Goal: Check status: Check status

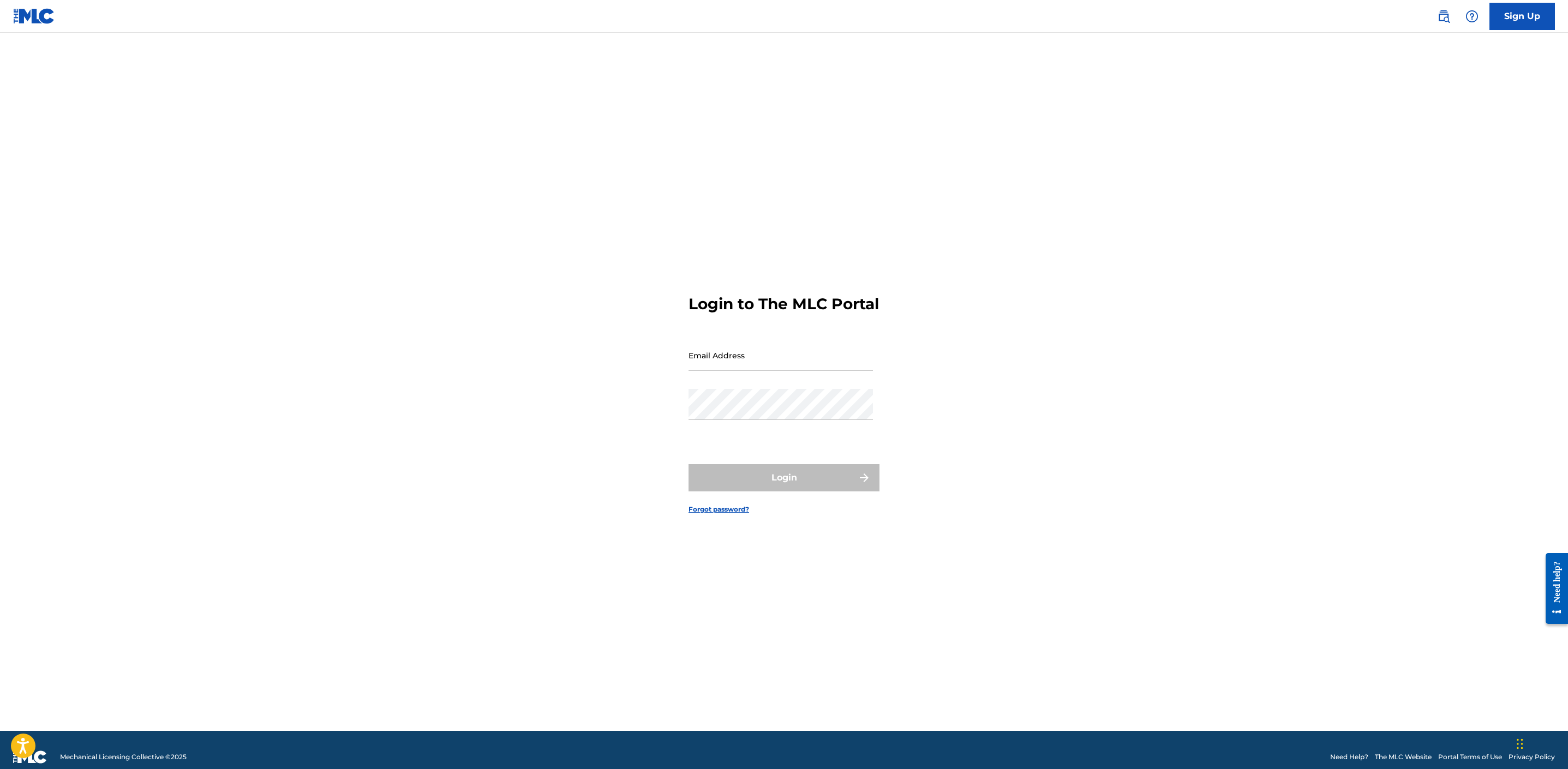
click at [768, 352] on input "Email Address" at bounding box center [780, 355] width 184 height 31
type input "[EMAIL_ADDRESS][DOMAIN_NAME]"
click at [732, 418] on input "Code" at bounding box center [780, 403] width 184 height 31
paste input "077094"
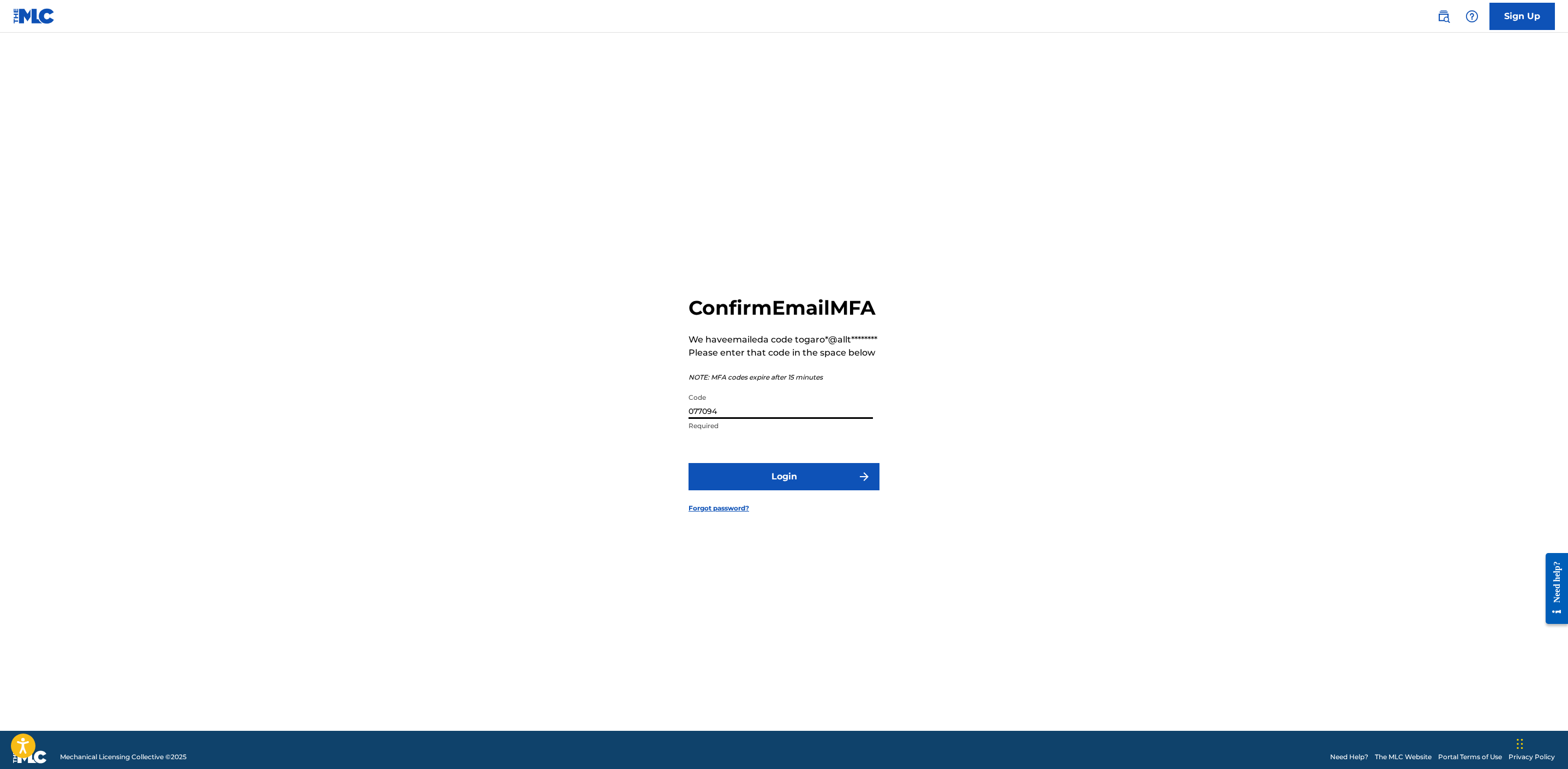
type input "077094"
click at [832, 490] on button "Login" at bounding box center [784, 477] width 191 height 28
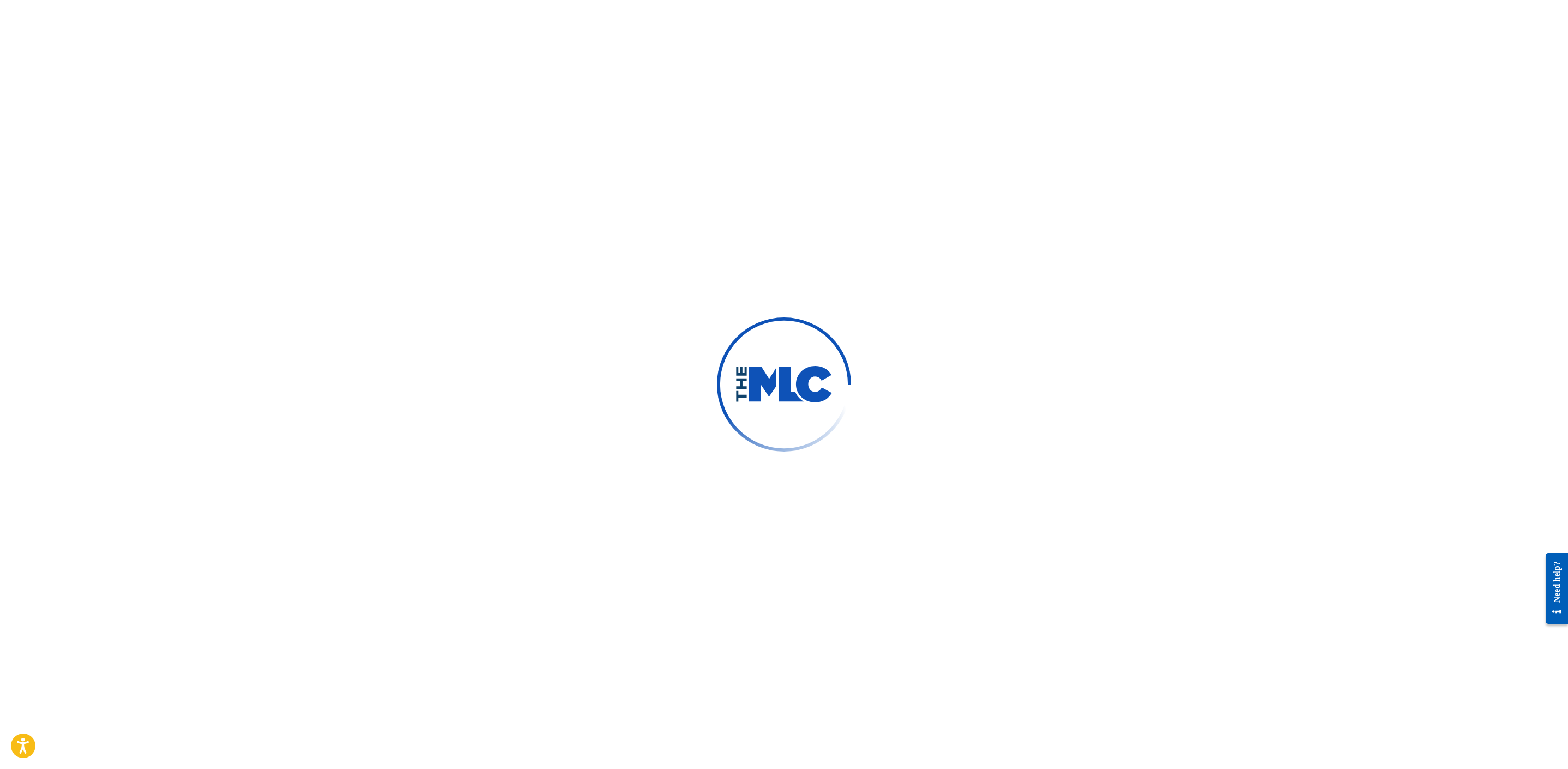
click at [1372, 231] on div at bounding box center [784, 384] width 1568 height 769
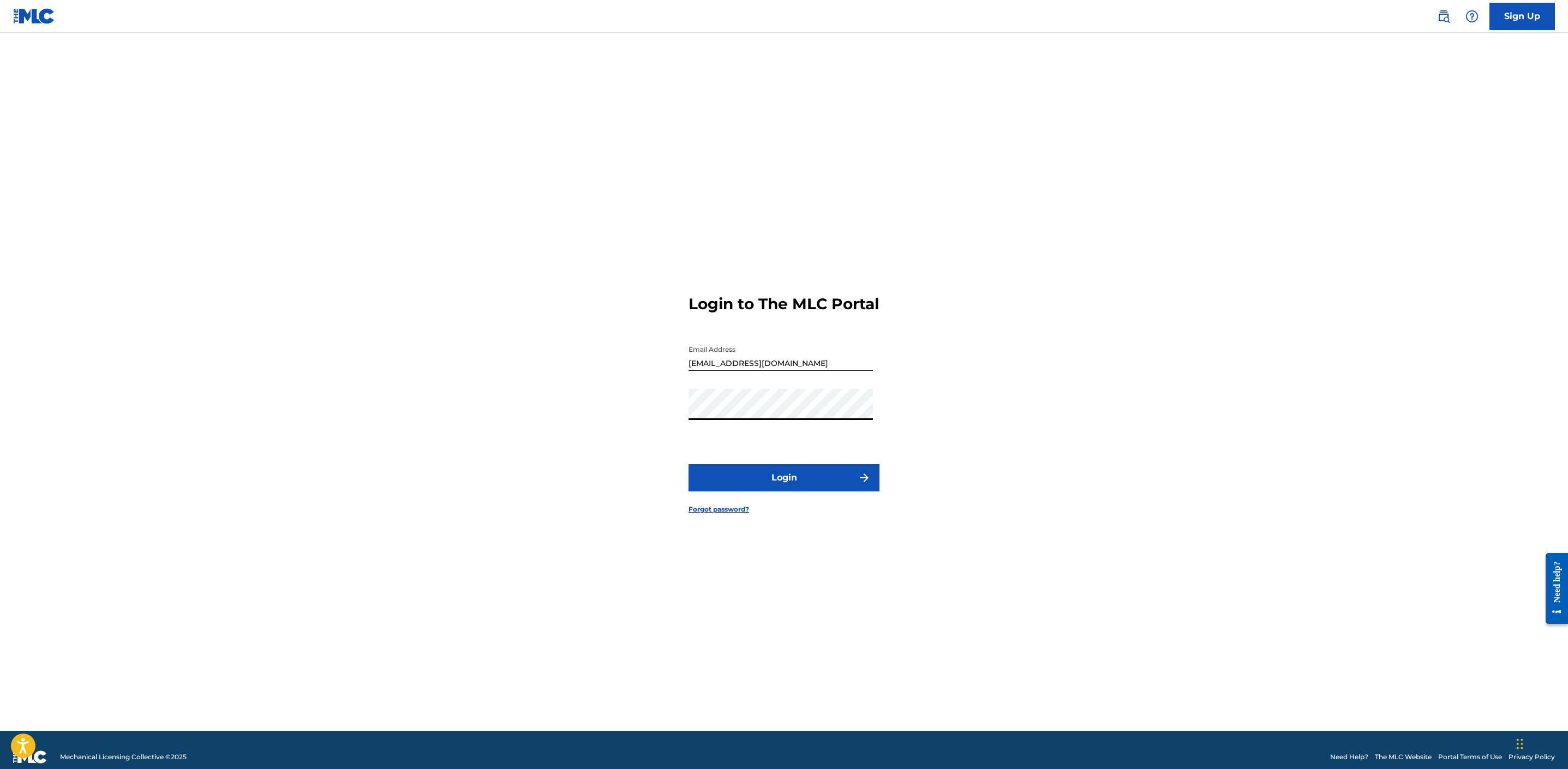
click at [783, 481] on button "Login" at bounding box center [784, 477] width 191 height 28
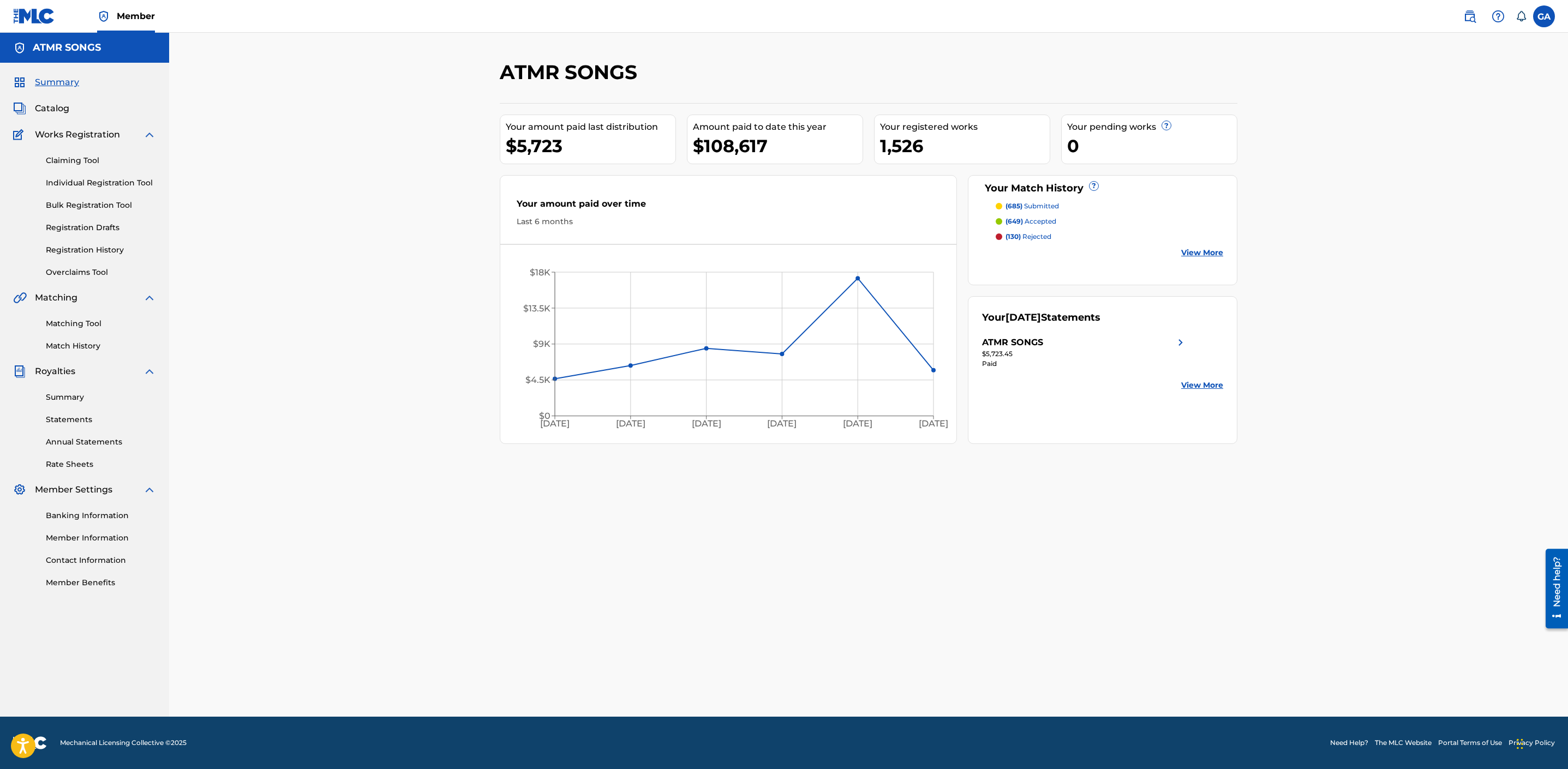
click at [88, 251] on link "Registration History" at bounding box center [101, 250] width 110 height 12
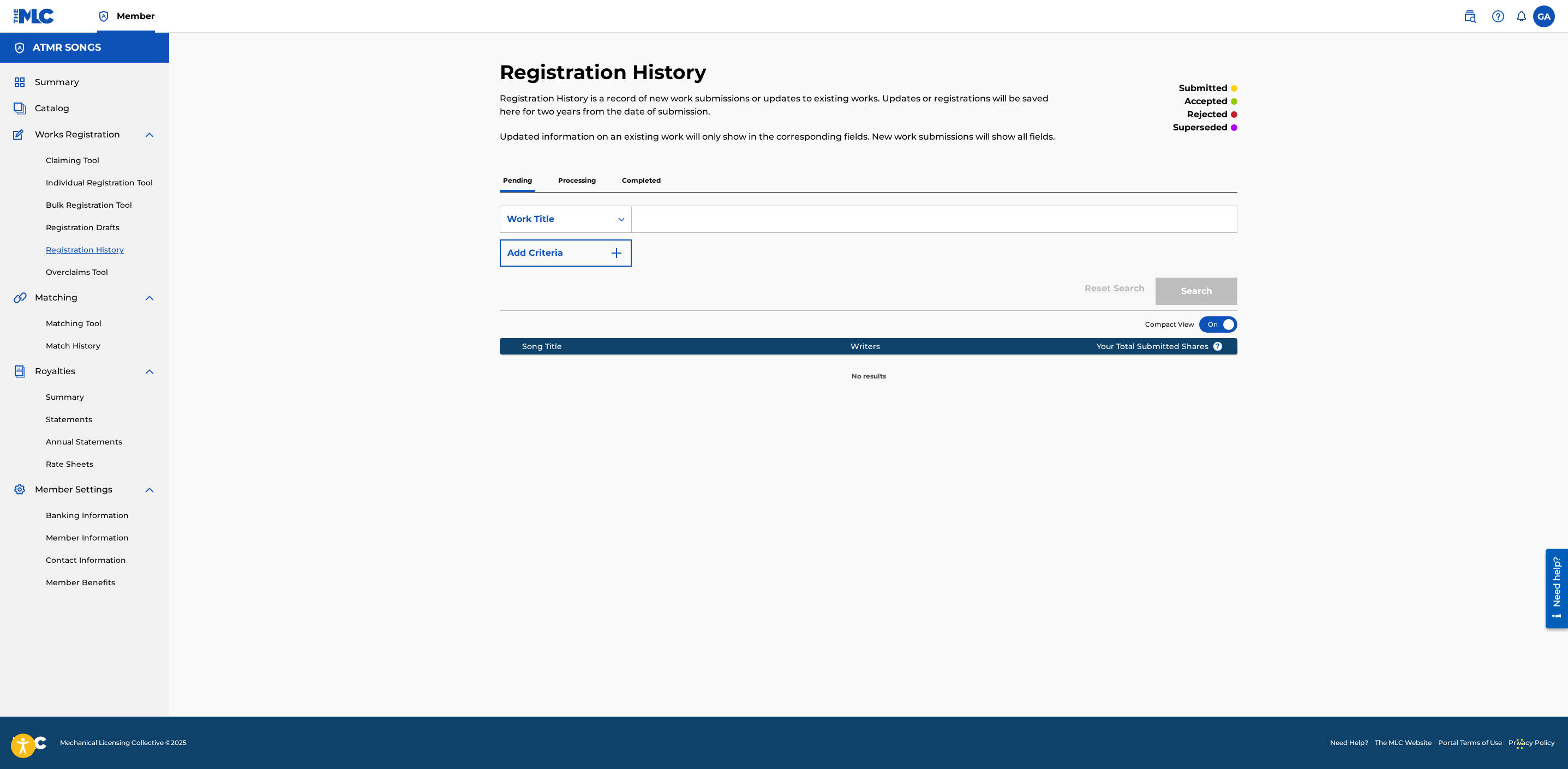
click at [572, 181] on p "Processing" at bounding box center [577, 180] width 44 height 23
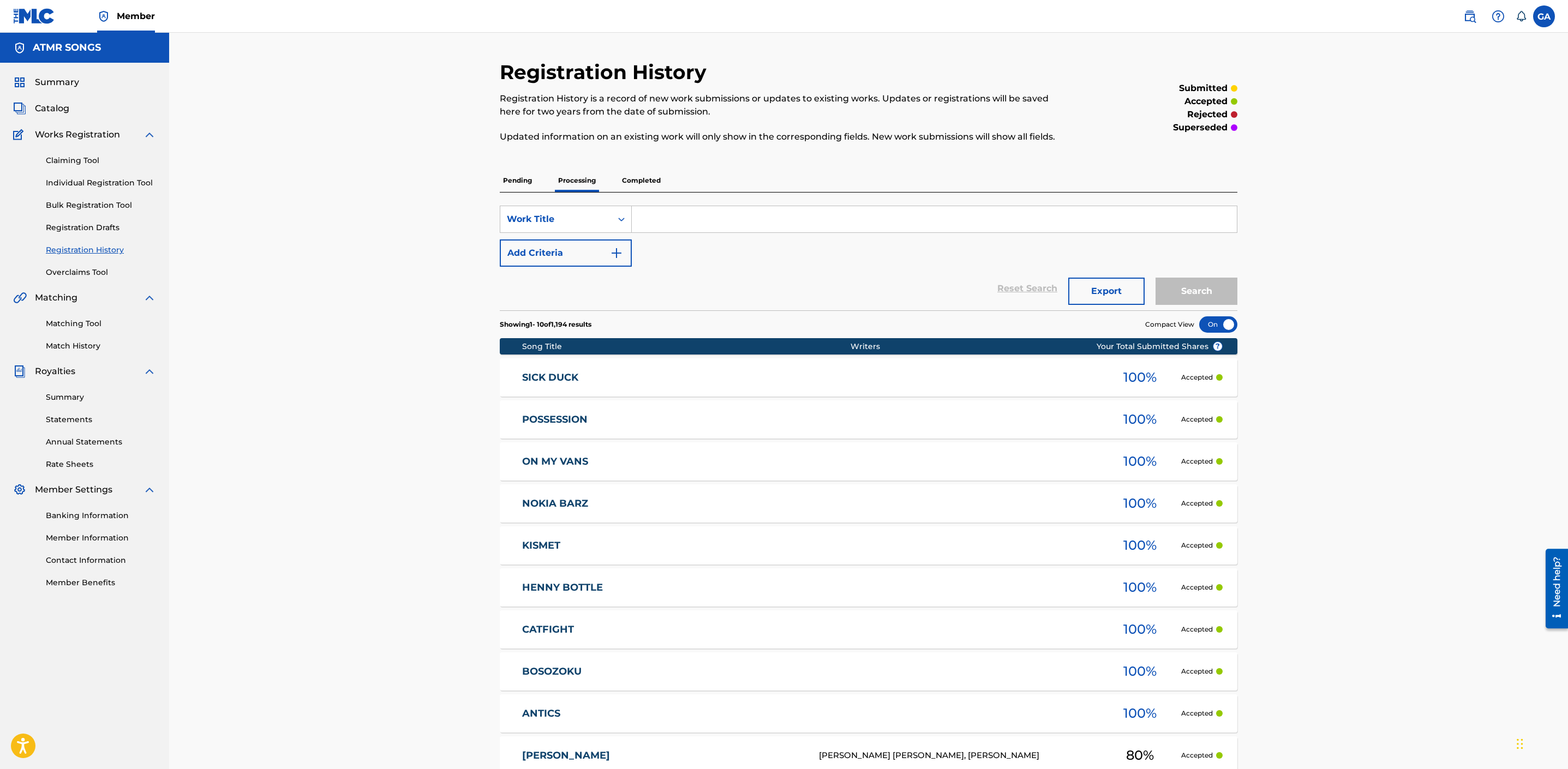
click at [562, 371] on link "SICK DUCK" at bounding box center [663, 377] width 282 height 13
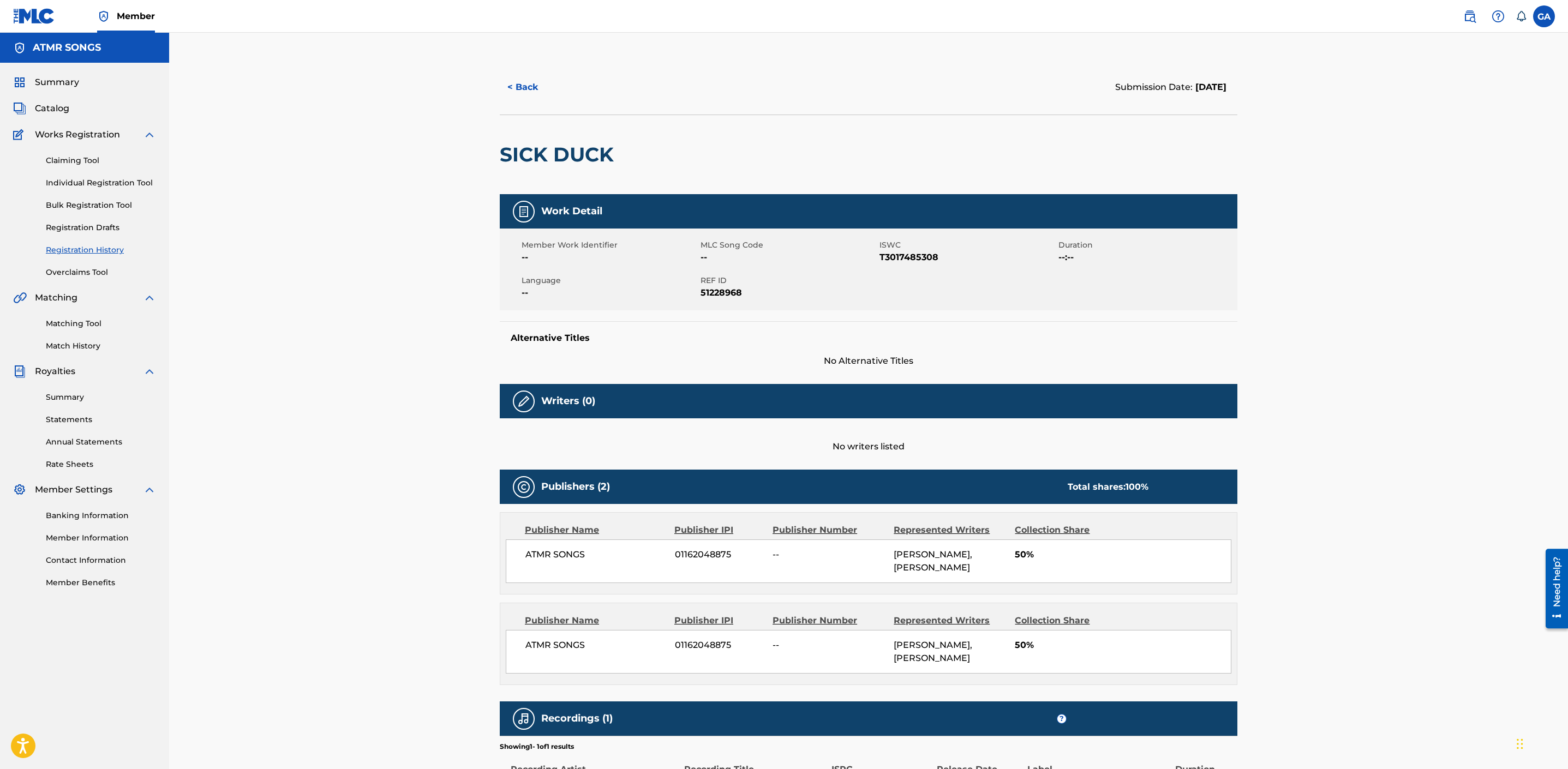
click at [518, 89] on button "< Back" at bounding box center [532, 87] width 65 height 28
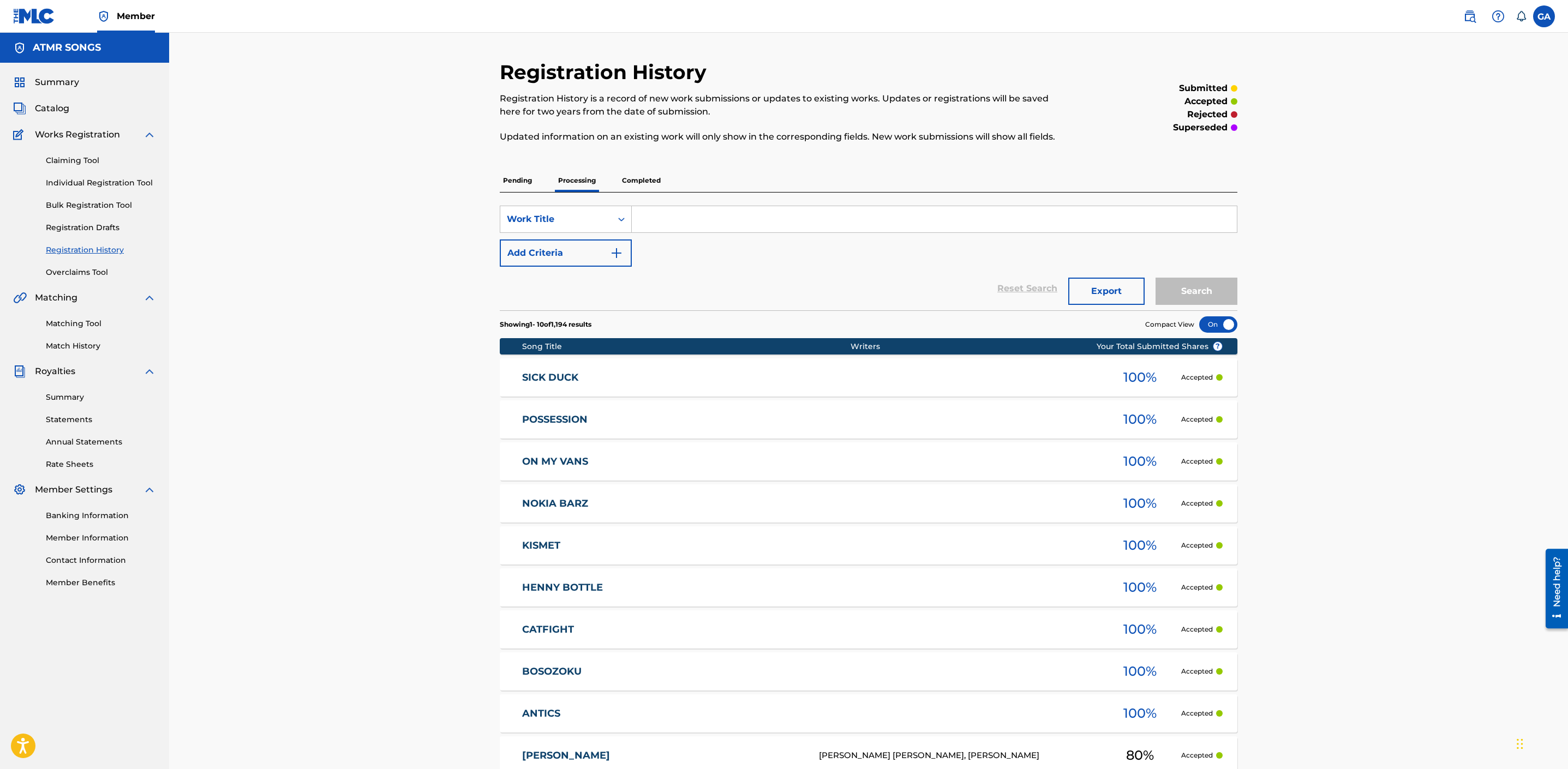
scroll to position [132, 0]
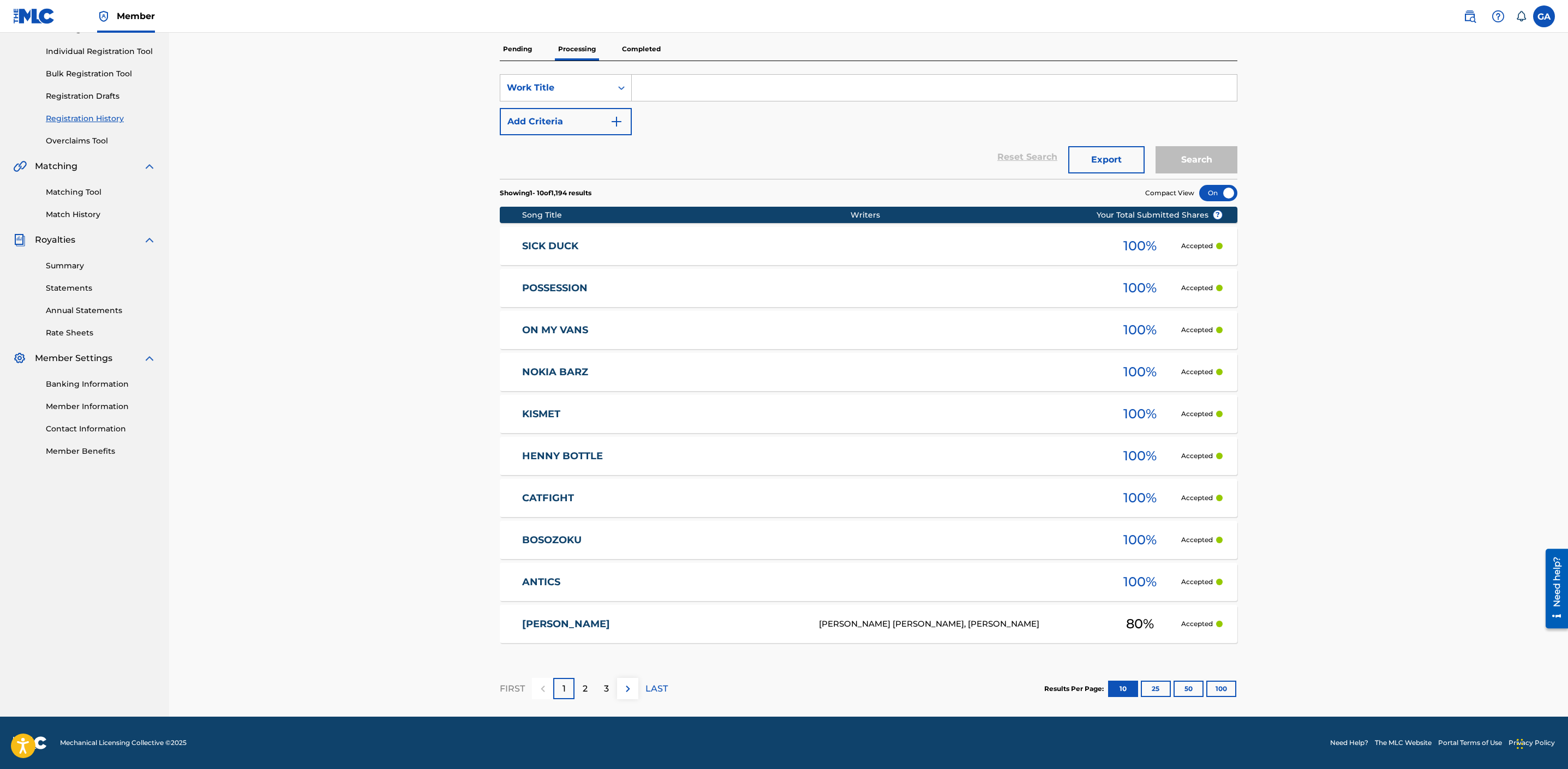
click at [701, 102] on div "SearchWithCriteria255bf722-737e-4d83-bbf0-1c748ce6946f Work Title Add Criteria" at bounding box center [869, 105] width 738 height 61
click at [698, 93] on input "Search Form" at bounding box center [933, 87] width 605 height 26
type input "still in the slums"
click at [1156, 146] on button "Search" at bounding box center [1197, 159] width 82 height 28
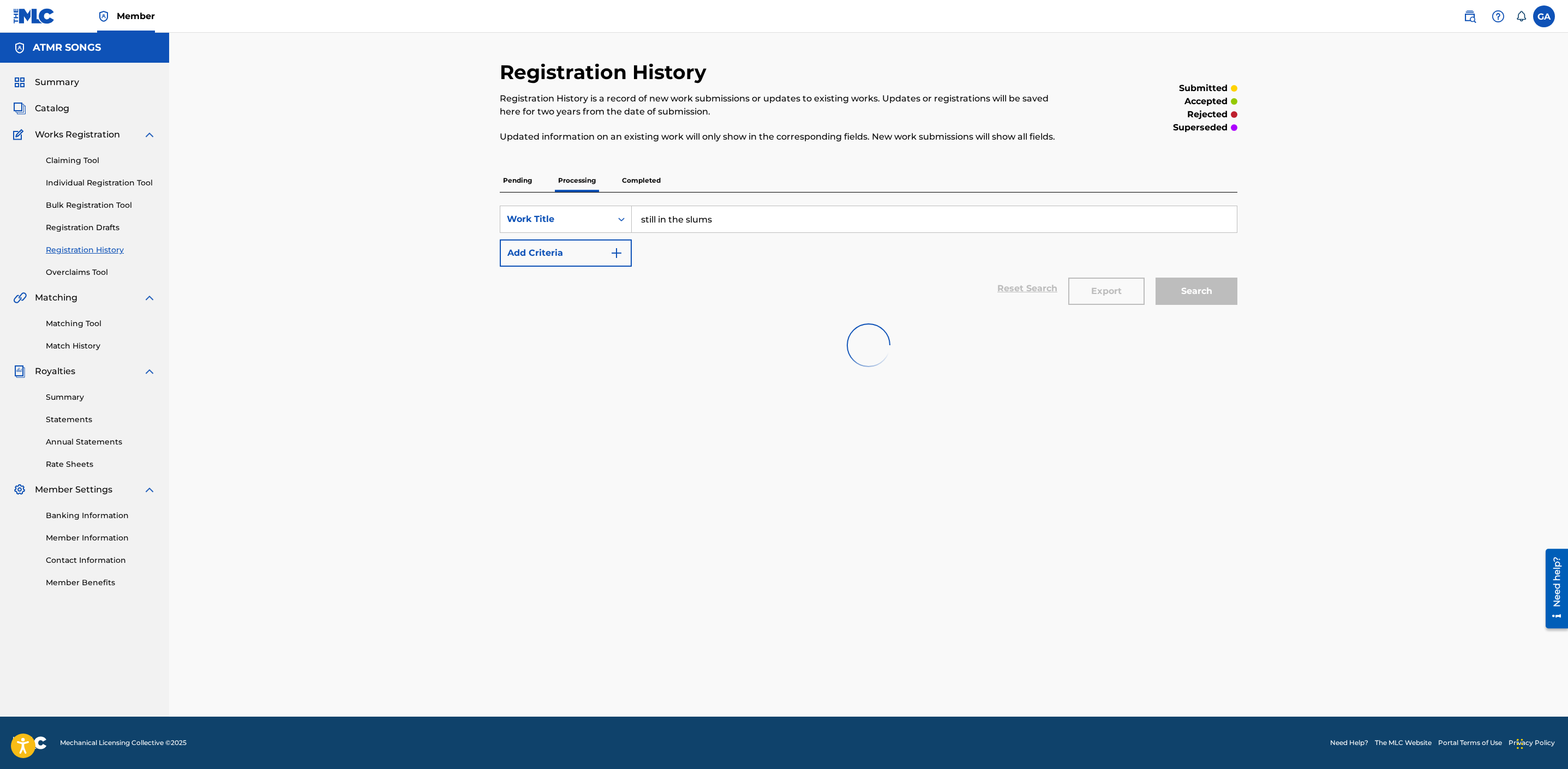
scroll to position [0, 0]
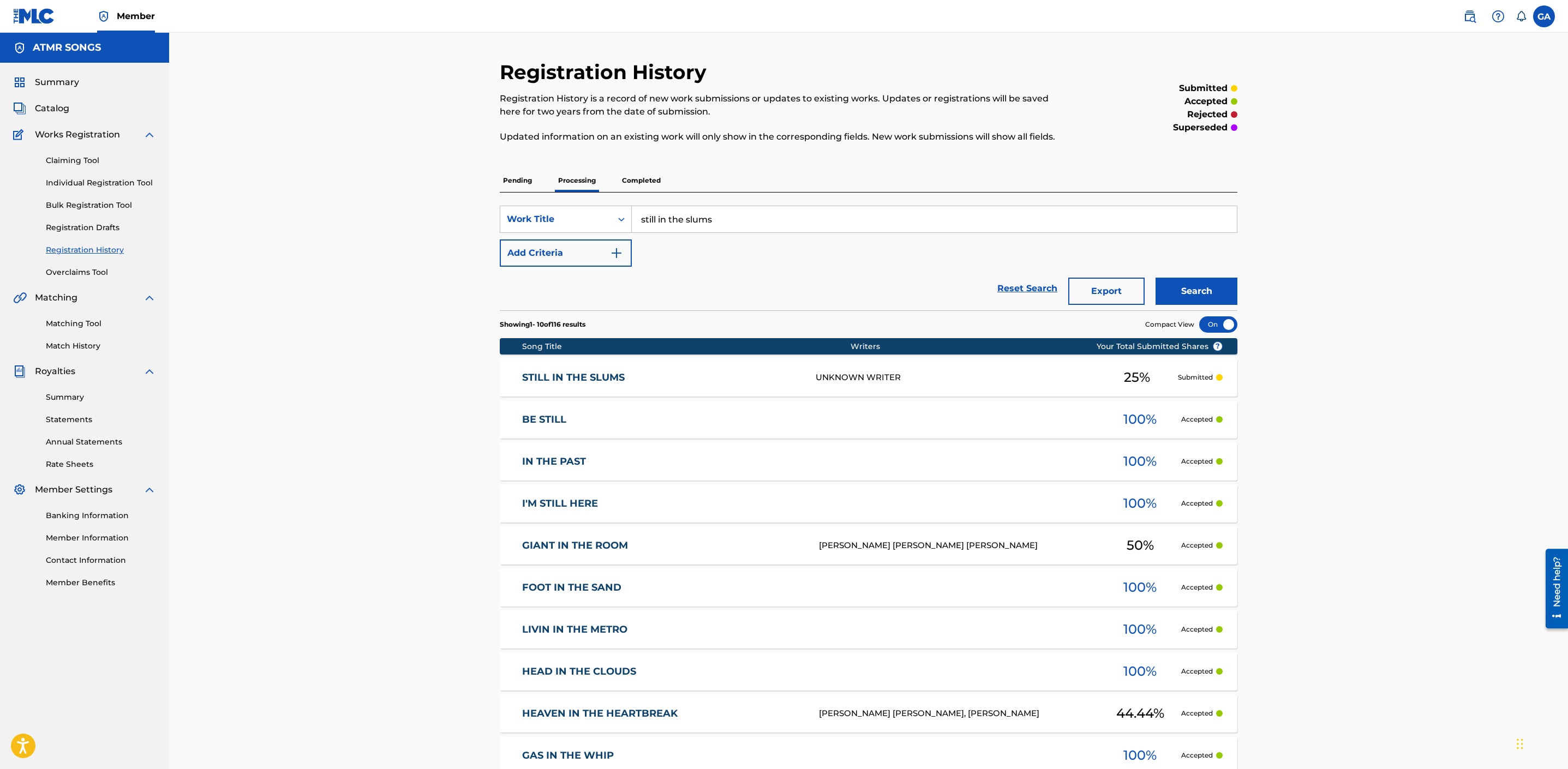
click at [587, 371] on link "STILL IN THE SLUMS" at bounding box center [661, 377] width 279 height 13
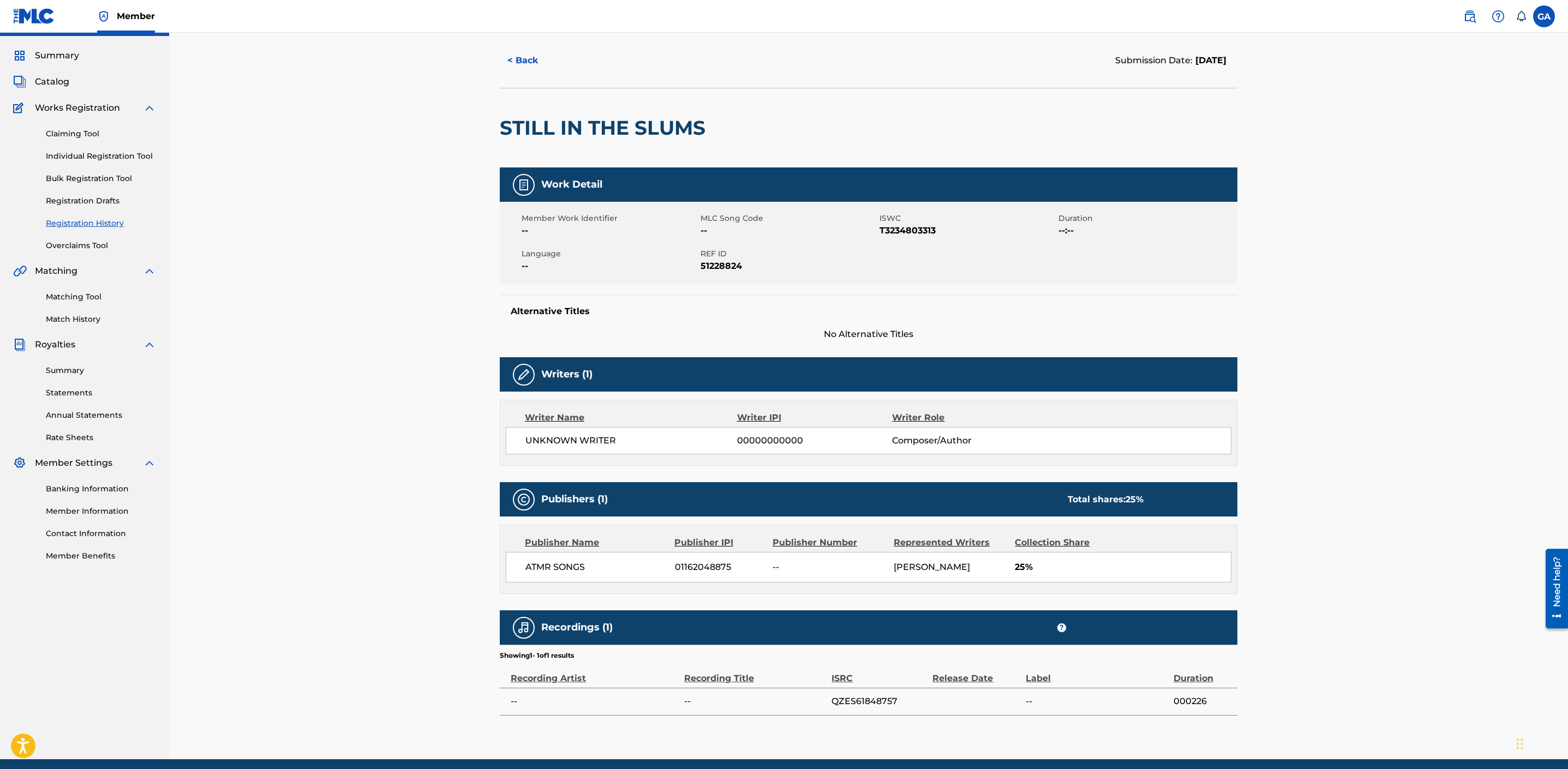
scroll to position [71, 0]
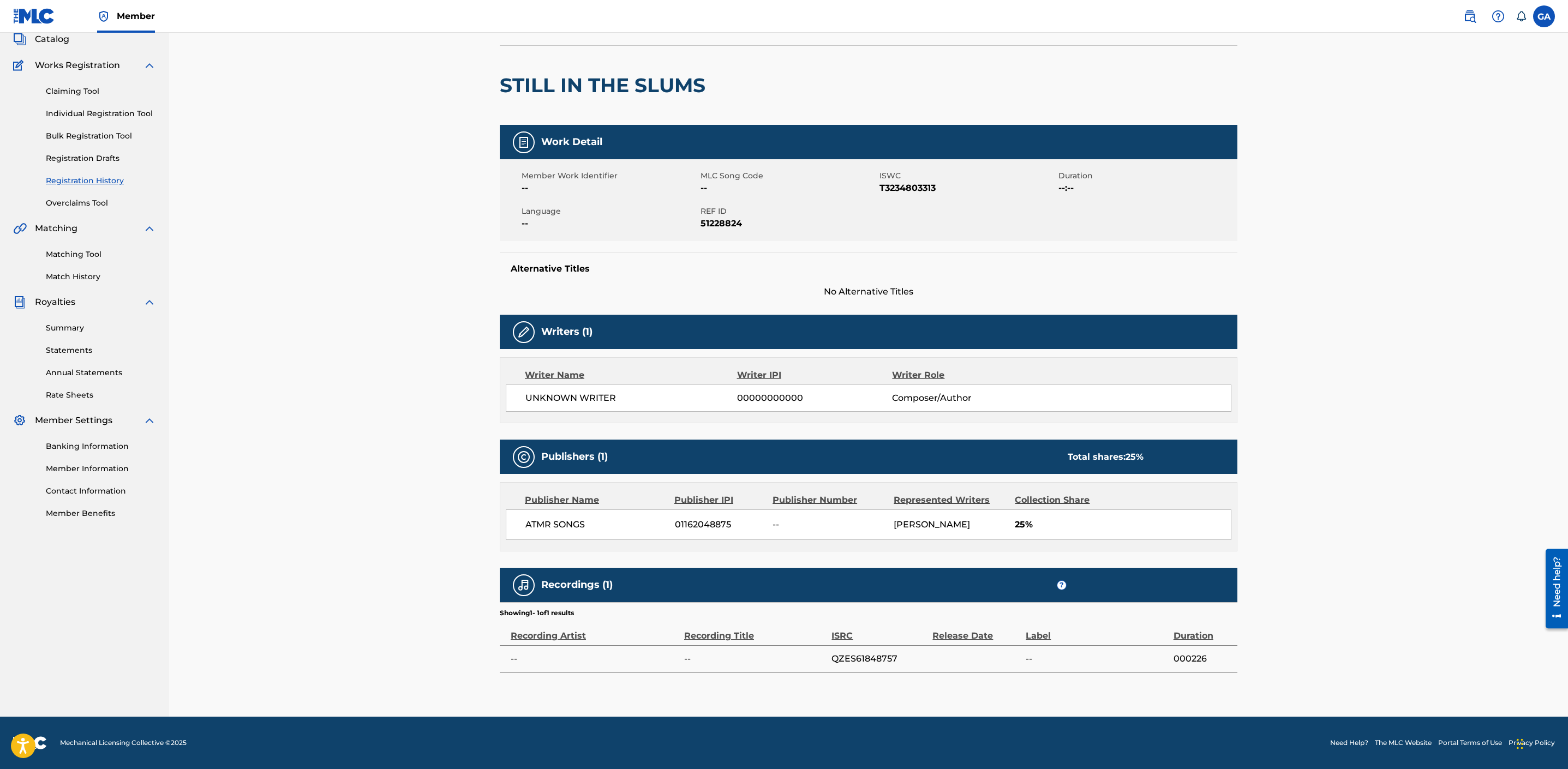
click at [894, 186] on span "T3234803313" at bounding box center [968, 188] width 177 height 13
copy span "T3234803313"
